Goal: Task Accomplishment & Management: Use online tool/utility

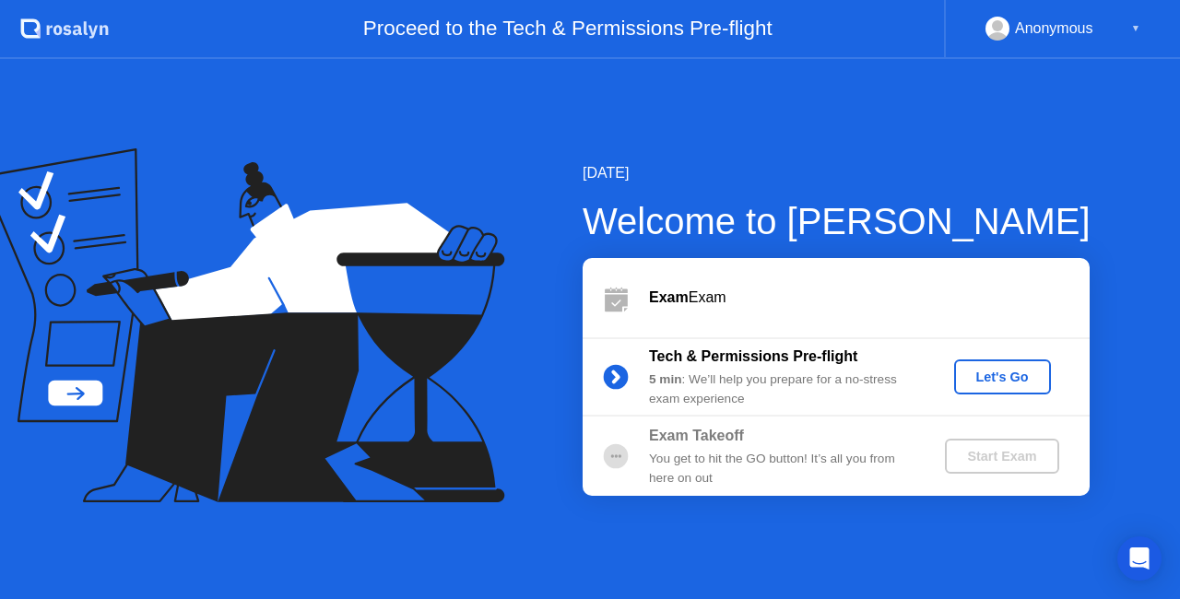
click at [1005, 374] on div "Let's Go" at bounding box center [1003, 377] width 82 height 15
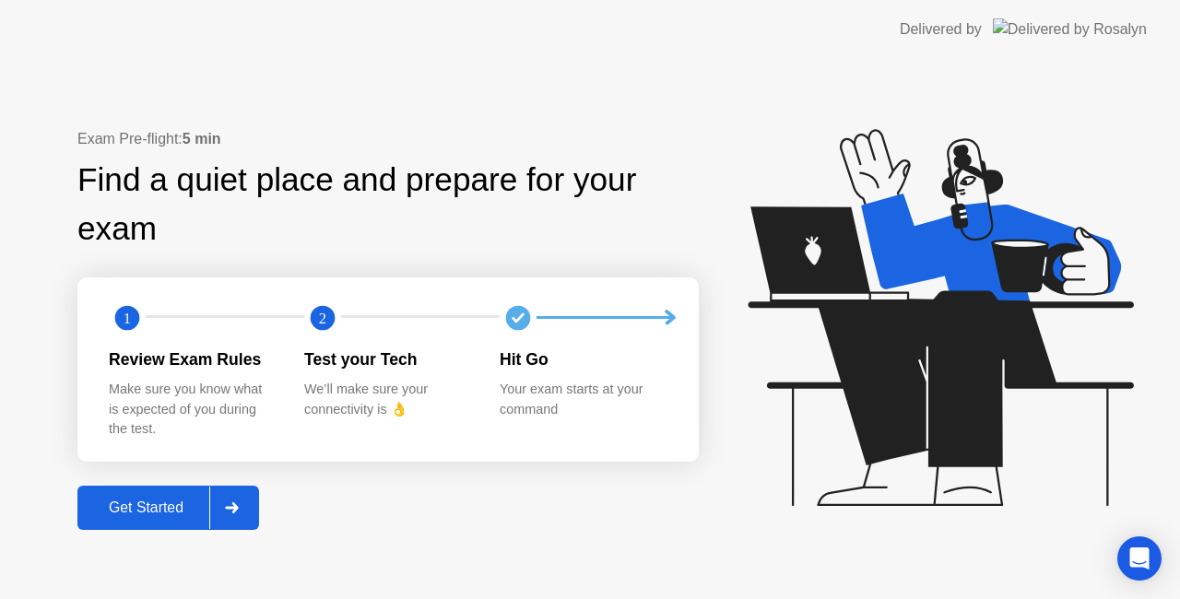
click at [157, 515] on div "Get Started" at bounding box center [146, 508] width 126 height 17
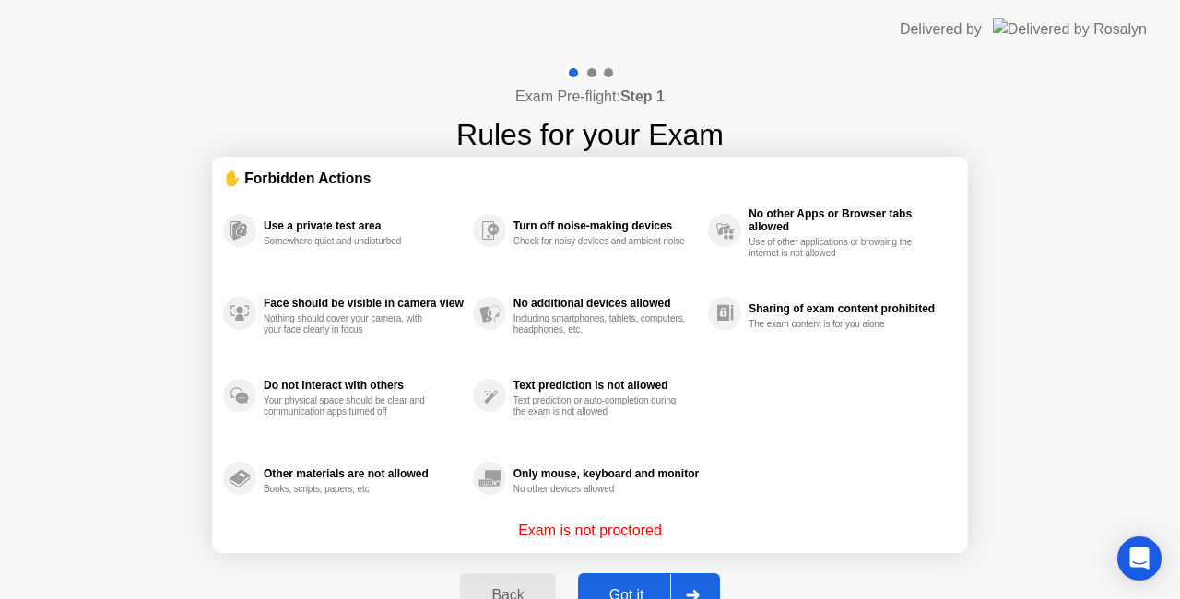
click at [643, 578] on button "Got it" at bounding box center [649, 595] width 142 height 44
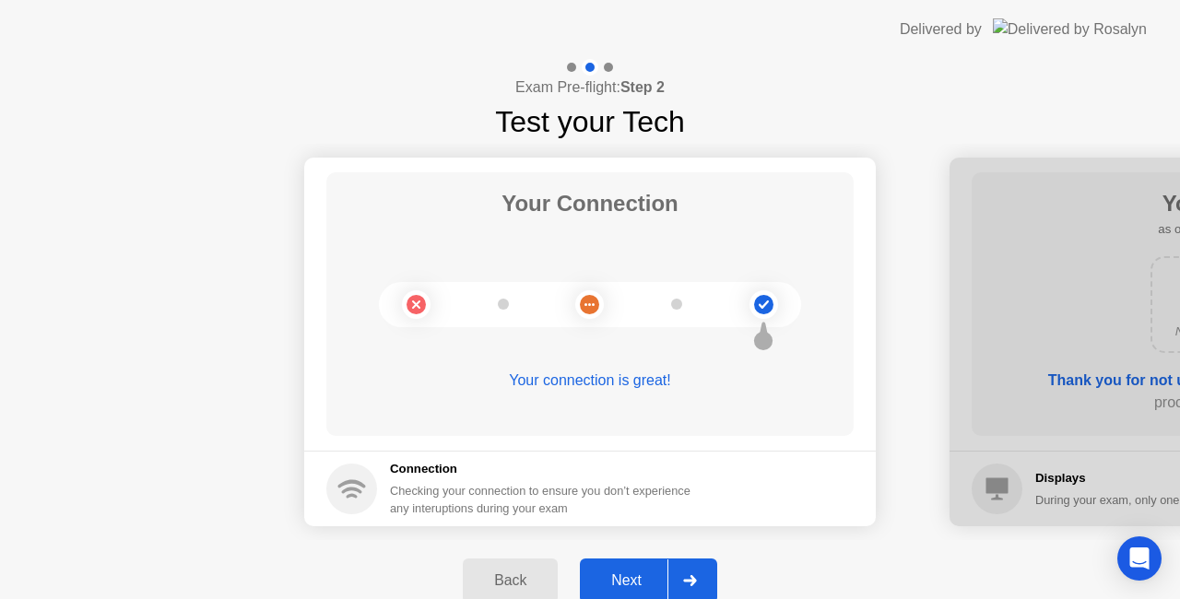
click at [643, 578] on div "Next" at bounding box center [626, 581] width 82 height 17
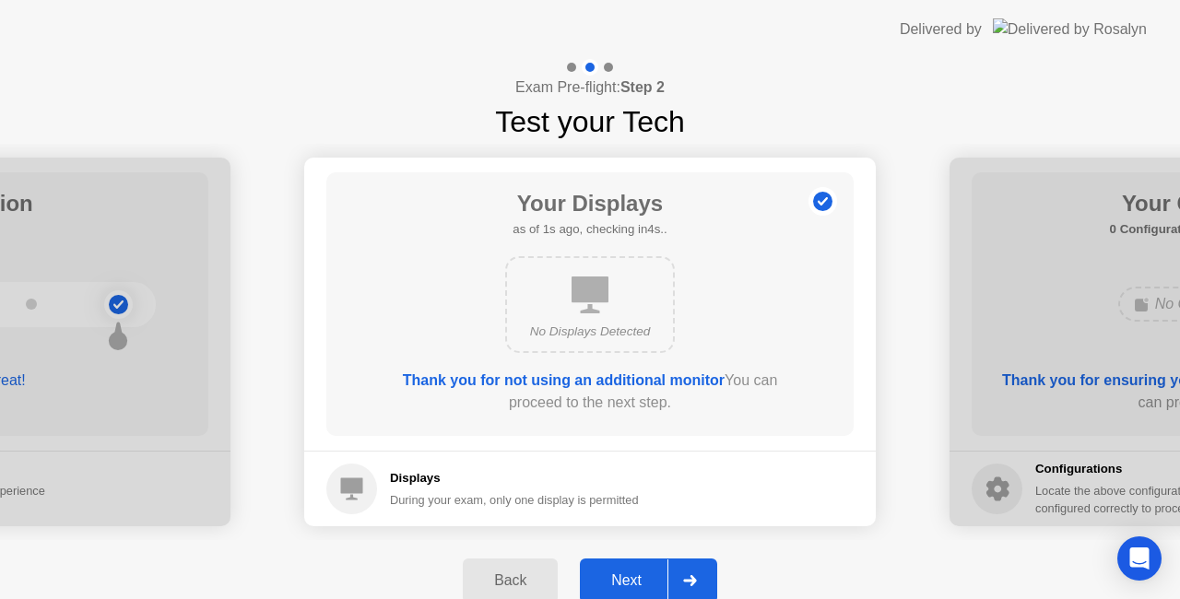
click at [643, 578] on div "Next" at bounding box center [626, 581] width 82 height 17
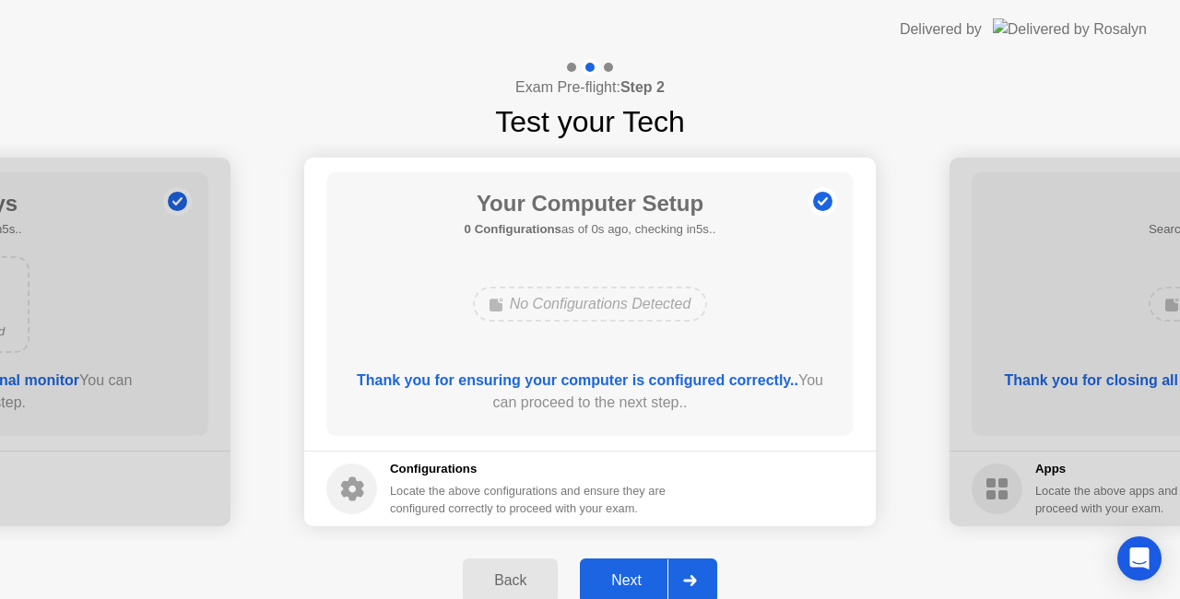
click at [643, 578] on div "Next" at bounding box center [626, 581] width 82 height 17
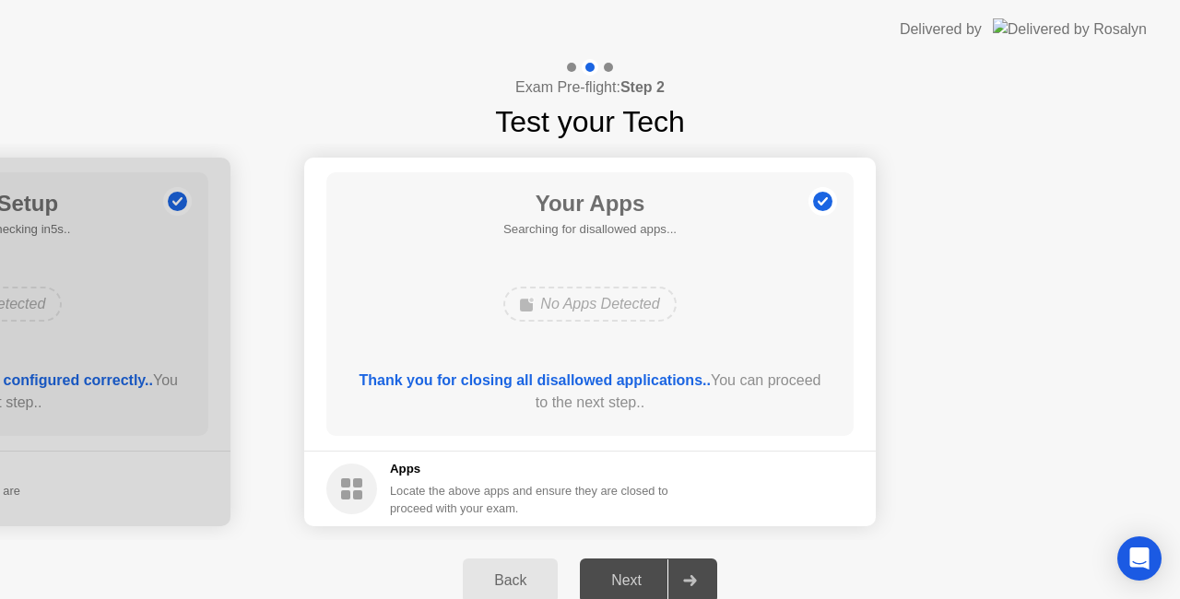
click at [643, 578] on div "Next" at bounding box center [626, 581] width 82 height 17
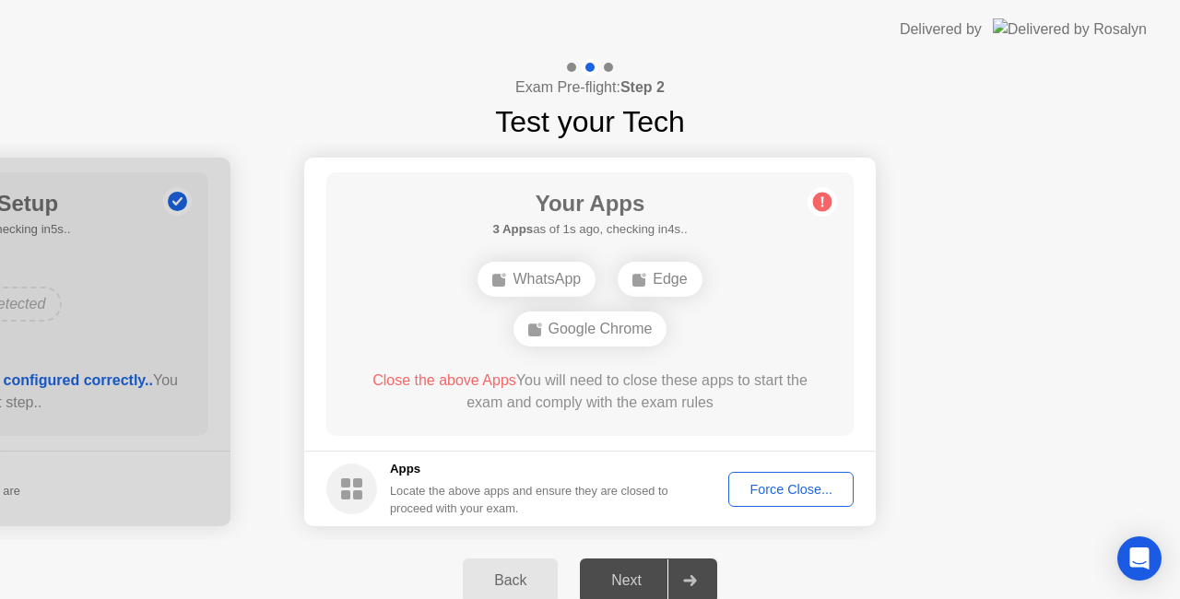
click at [775, 483] on div "Force Close..." at bounding box center [791, 489] width 112 height 15
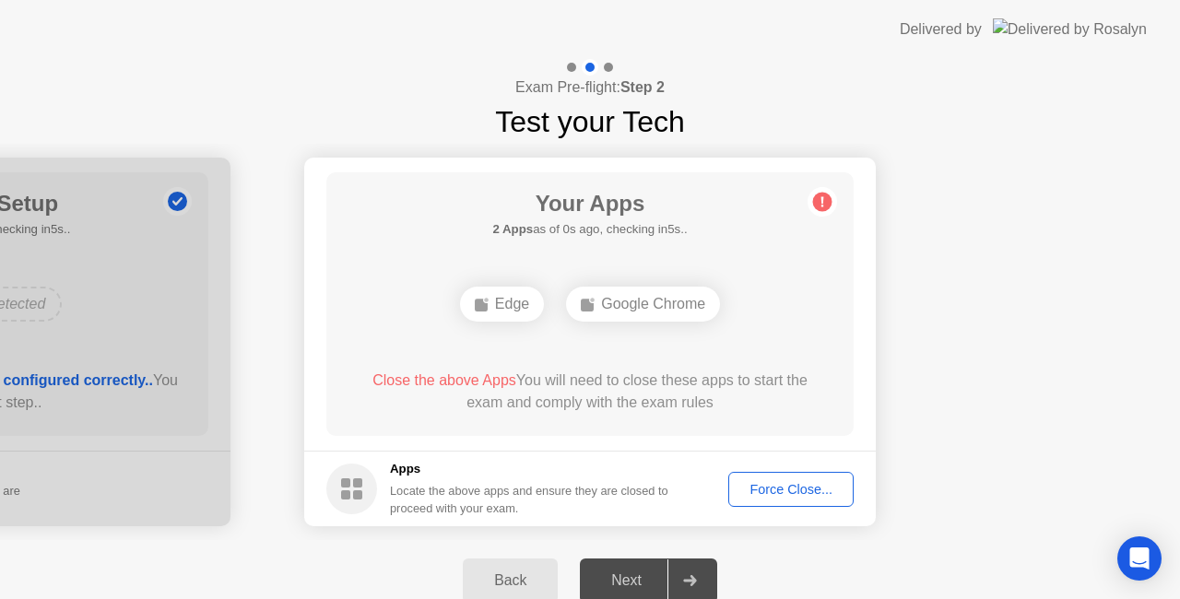
click at [785, 492] on div "Force Close..." at bounding box center [791, 489] width 112 height 15
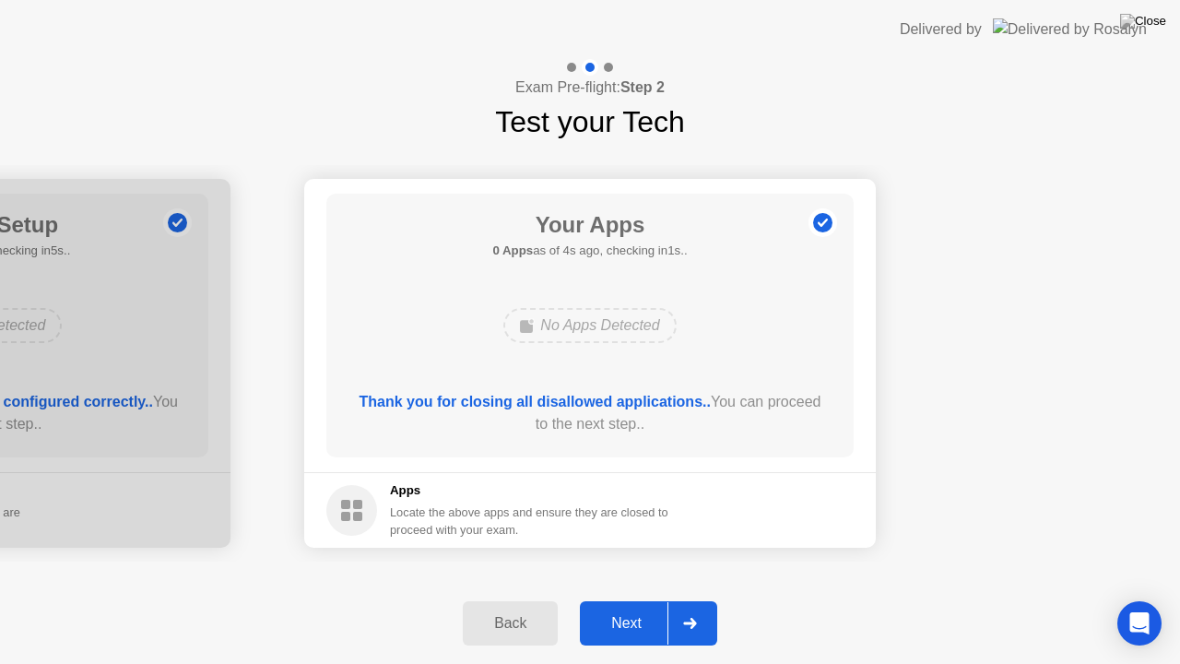
click at [629, 598] on div "Next" at bounding box center [626, 623] width 82 height 17
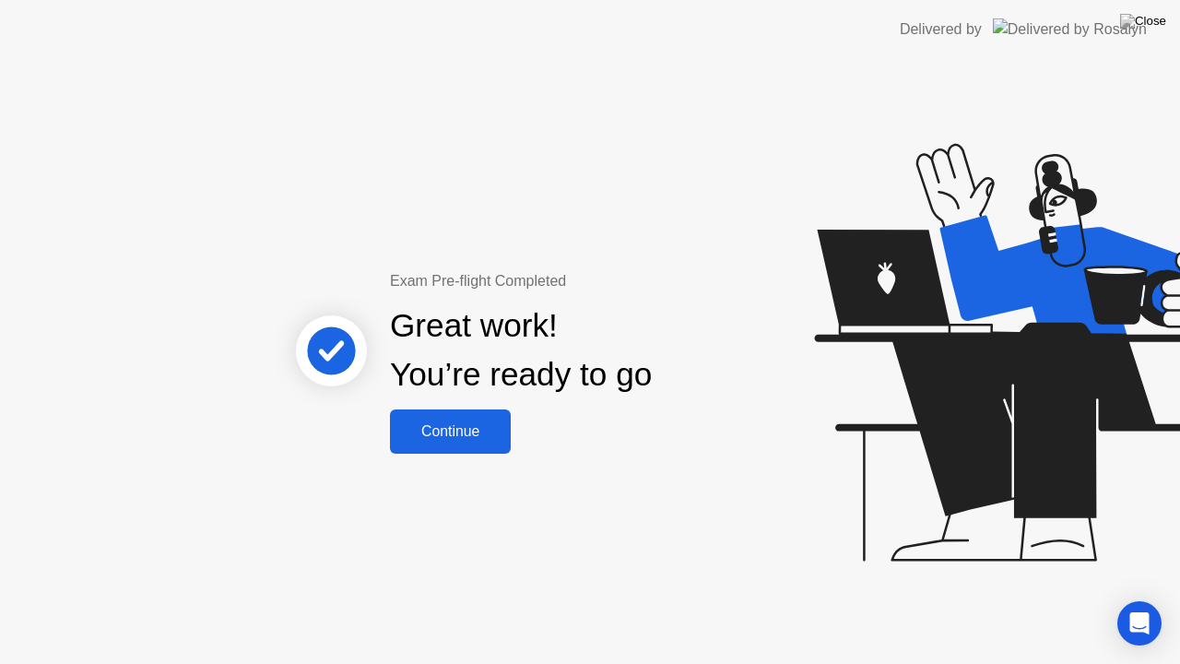
click at [470, 417] on button "Continue" at bounding box center [450, 431] width 121 height 44
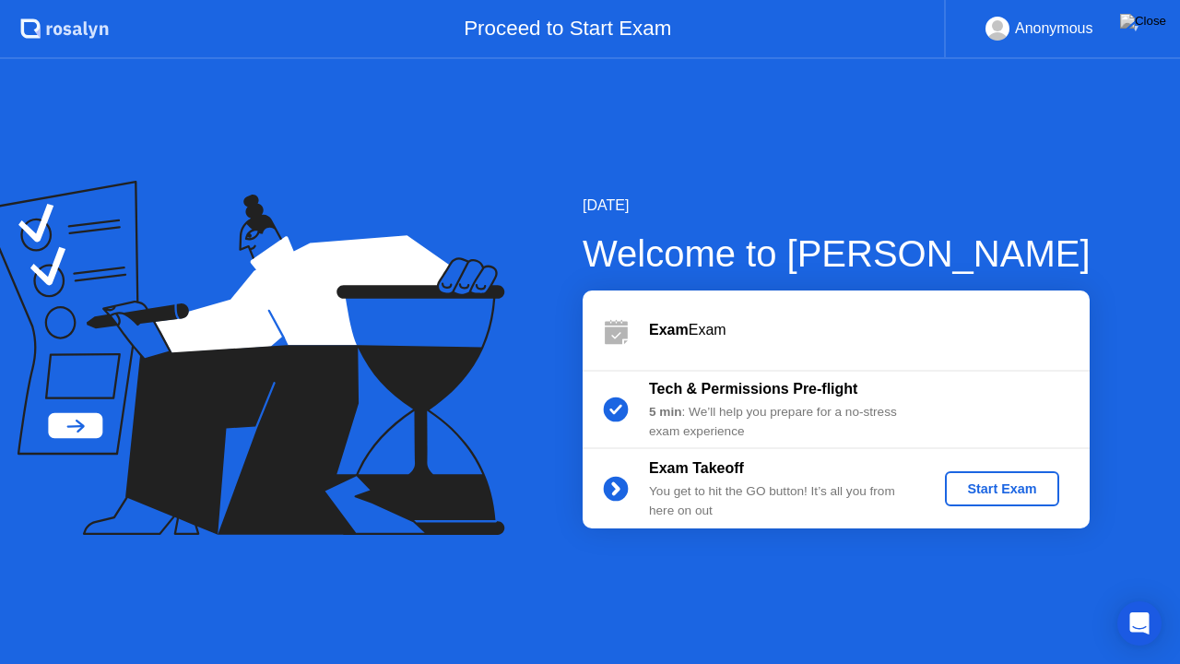
click at [1018, 489] on div "Start Exam" at bounding box center [1001, 488] width 99 height 15
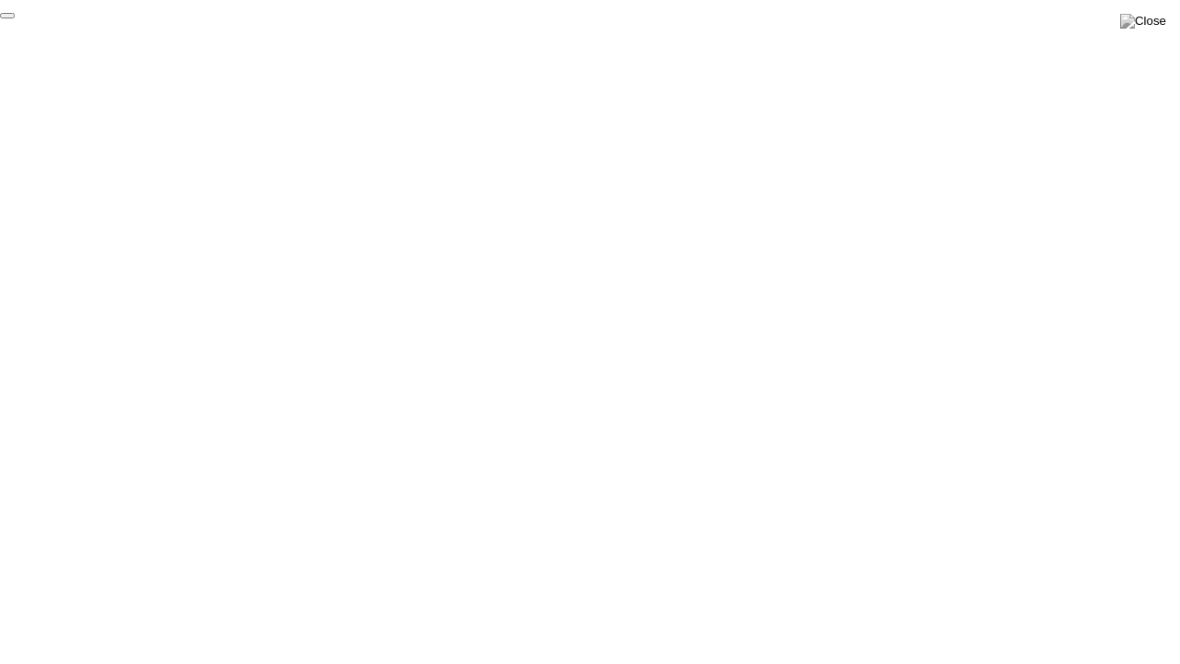
click div "End Proctoring Session"
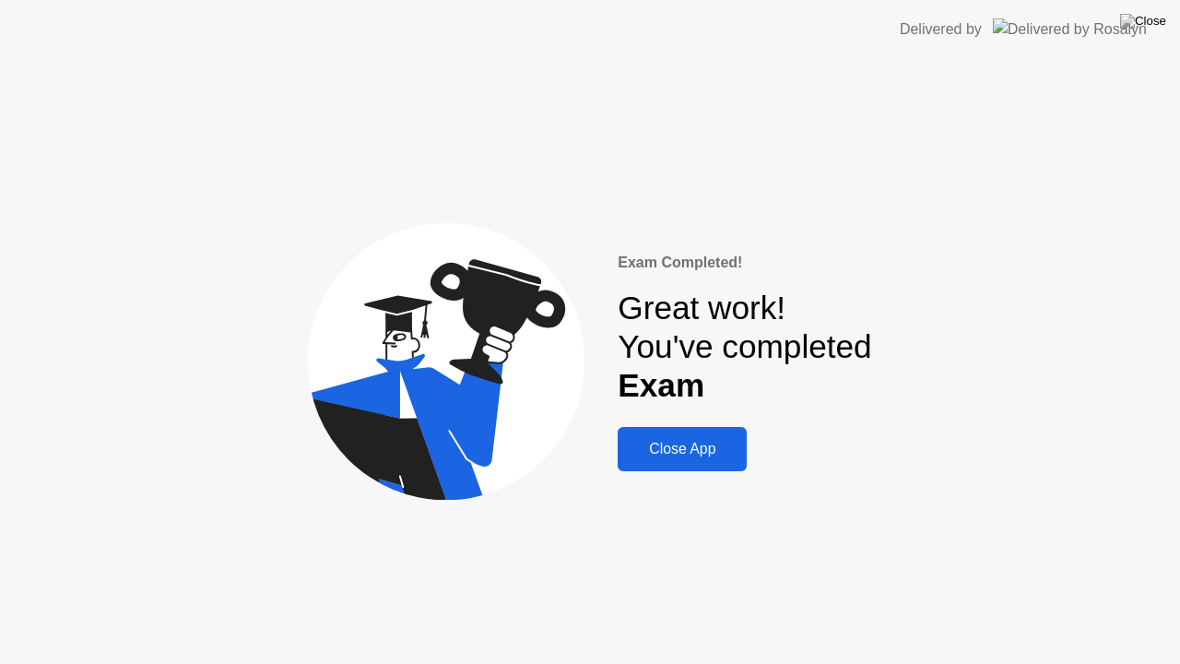
click at [695, 451] on div "Close App" at bounding box center [682, 449] width 118 height 17
